Goal: Navigation & Orientation: Find specific page/section

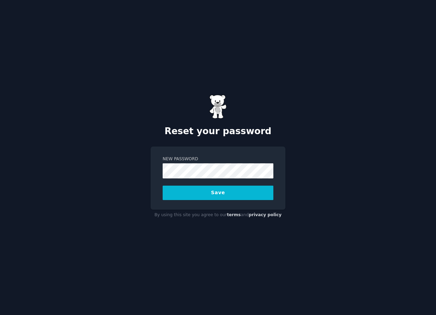
click at [222, 192] on button "Save" at bounding box center [218, 193] width 111 height 14
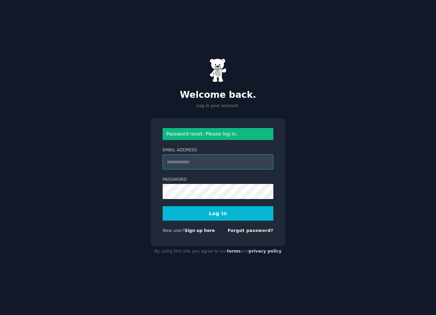
click at [176, 164] on input "Email Address" at bounding box center [218, 162] width 111 height 15
type input "**********"
click at [224, 219] on button "Log In" at bounding box center [218, 214] width 111 height 14
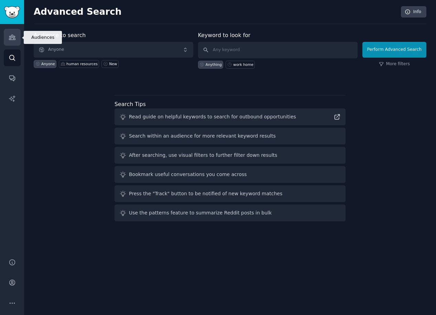
click at [15, 38] on link "Audiences" at bounding box center [12, 37] width 17 height 17
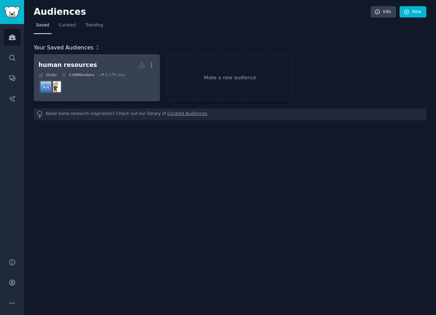
click at [95, 93] on dd "r/humanresources" at bounding box center [96, 86] width 116 height 19
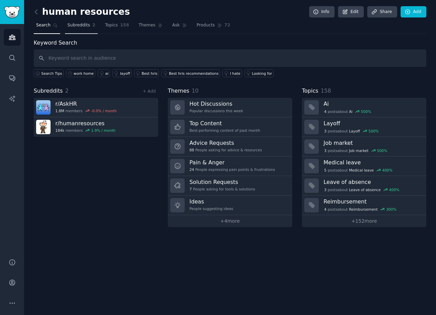
click at [71, 25] on span "Subreddits" at bounding box center [78, 25] width 23 height 6
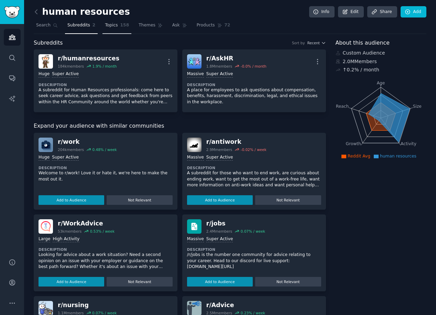
click at [116, 26] on span "Topics" at bounding box center [111, 25] width 13 height 6
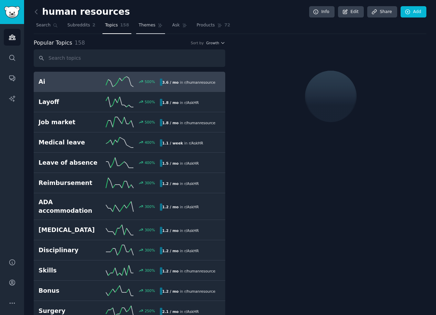
click at [139, 27] on span "Themes" at bounding box center [146, 25] width 17 height 6
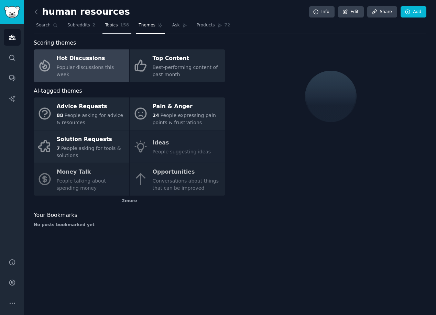
click at [121, 25] on span "158" at bounding box center [124, 25] width 9 height 6
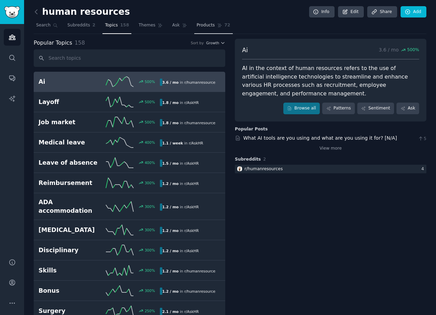
click at [194, 24] on link "Products 72" at bounding box center [213, 27] width 38 height 14
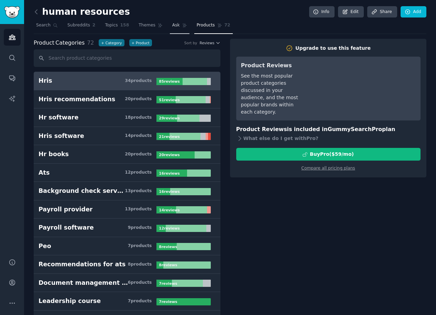
click at [176, 26] on span "Ask" at bounding box center [176, 25] width 8 height 6
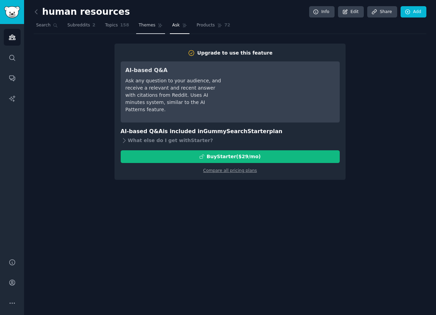
click at [152, 27] on span "Themes" at bounding box center [146, 25] width 17 height 6
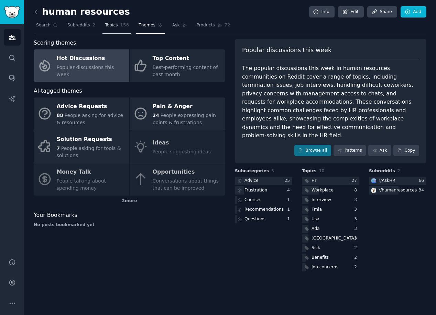
click at [118, 27] on link "Topics 158" at bounding box center [116, 27] width 29 height 14
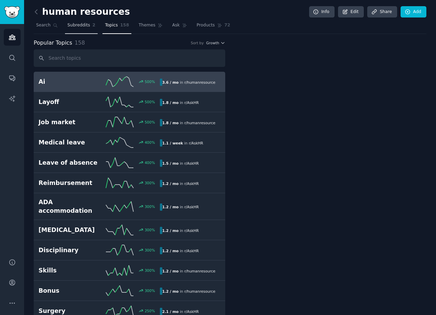
click at [75, 27] on span "Subreddits" at bounding box center [78, 25] width 23 height 6
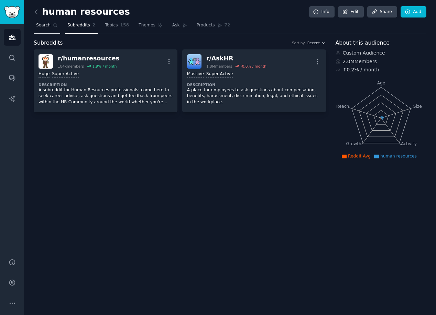
click at [40, 26] on span "Search" at bounding box center [43, 25] width 14 height 6
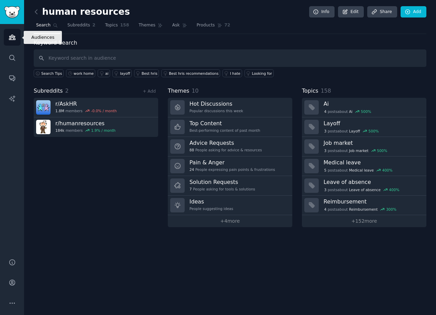
click at [10, 36] on icon "Sidebar" at bounding box center [12, 37] width 6 height 5
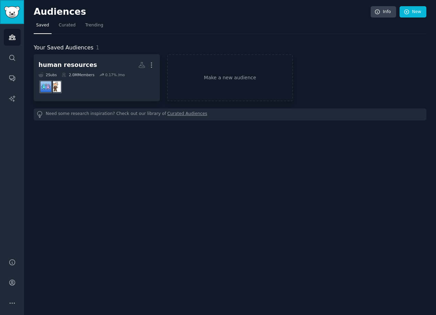
click at [13, 12] on img "Sidebar" at bounding box center [12, 12] width 16 height 12
click at [16, 80] on link "Conversations" at bounding box center [12, 78] width 17 height 17
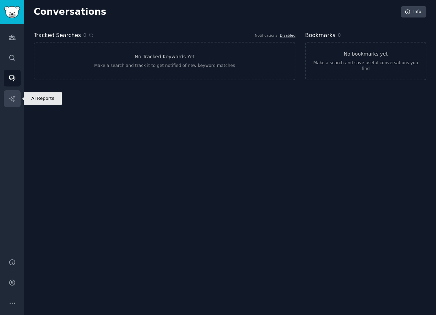
click at [11, 98] on icon "Sidebar" at bounding box center [12, 98] width 7 height 7
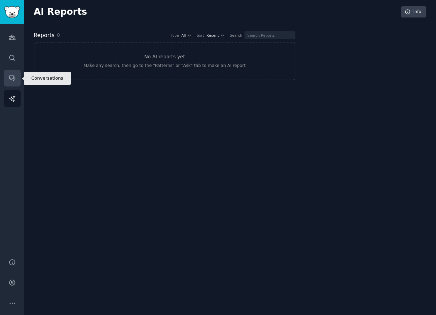
click at [13, 75] on icon "Sidebar" at bounding box center [12, 78] width 7 height 7
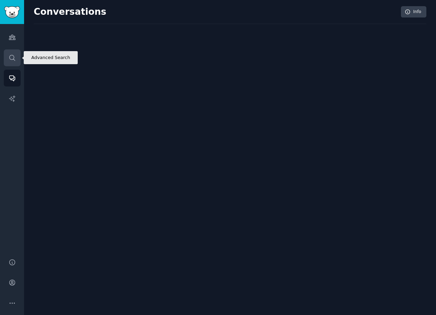
click at [12, 57] on icon "Sidebar" at bounding box center [12, 57] width 7 height 7
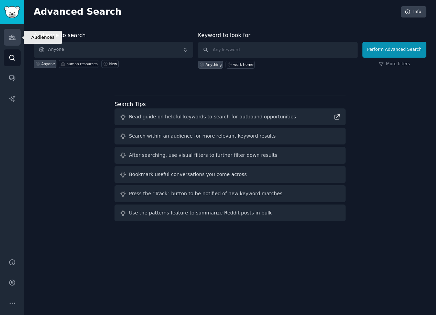
click at [12, 41] on link "Audiences" at bounding box center [12, 37] width 17 height 17
